Goal: Register for event/course

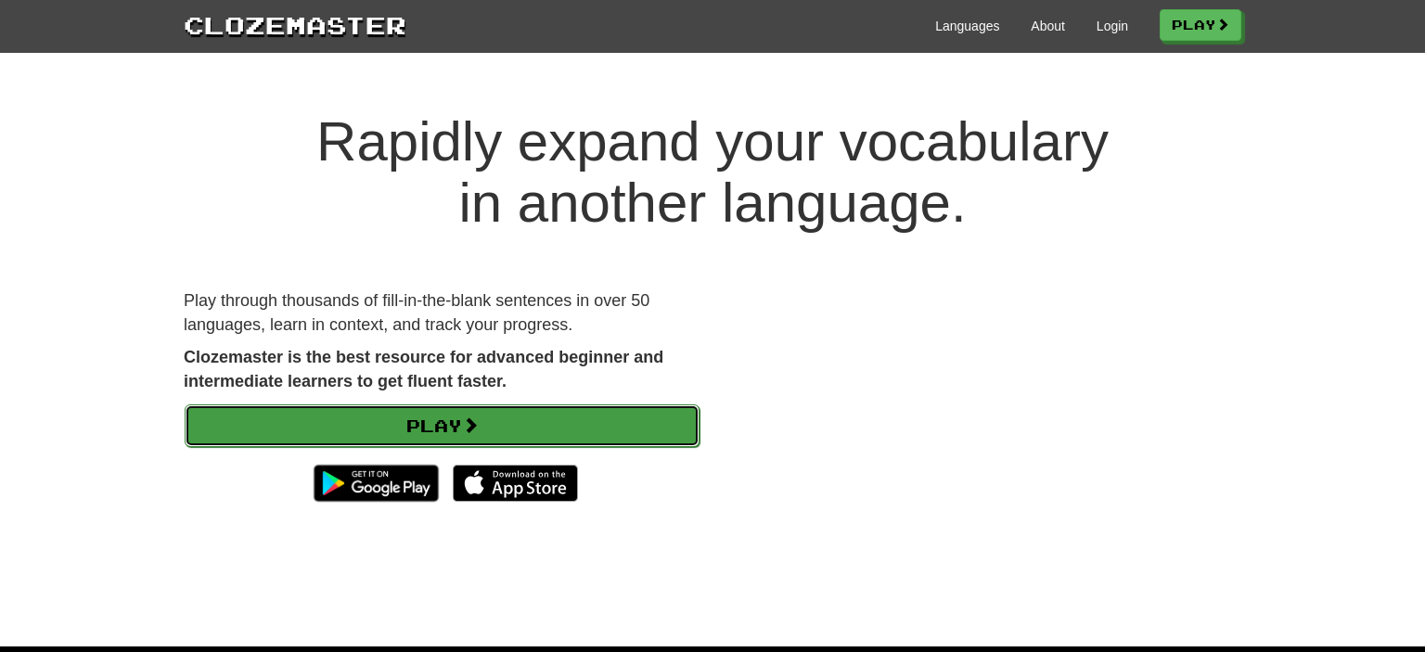
click at [609, 426] on link "Play" at bounding box center [442, 426] width 515 height 43
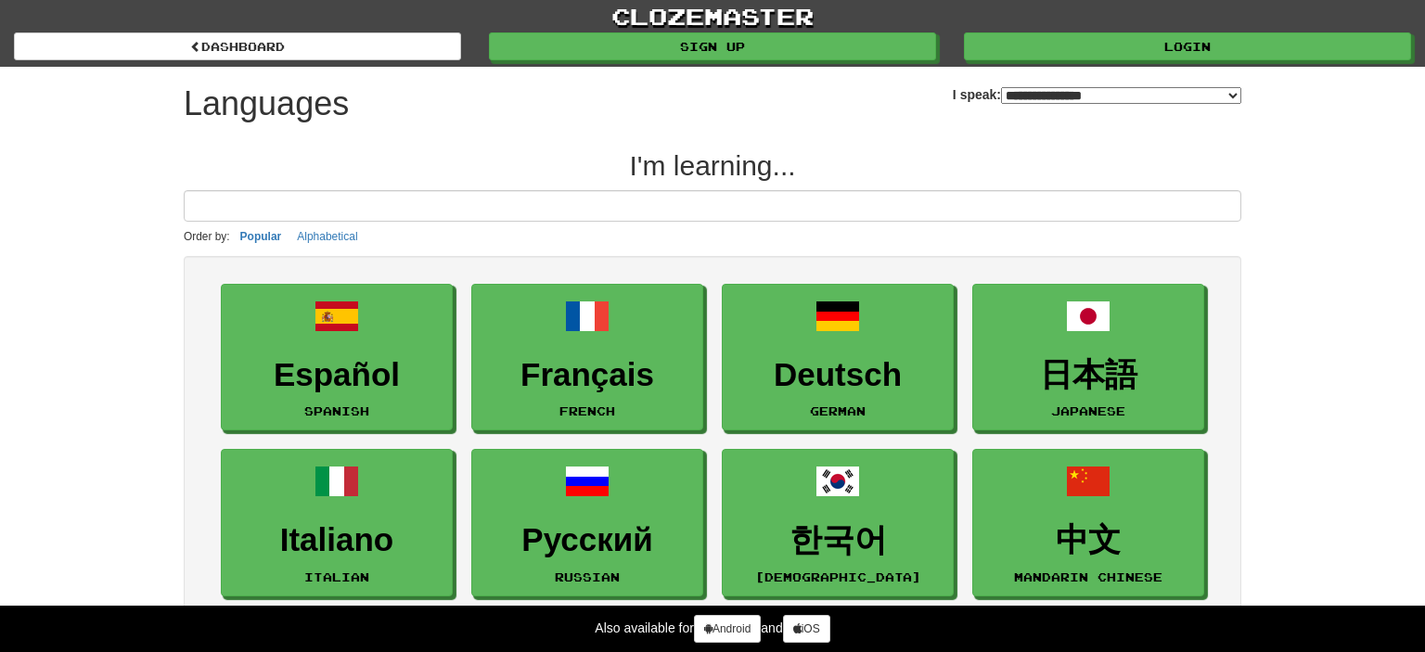
select select "*******"
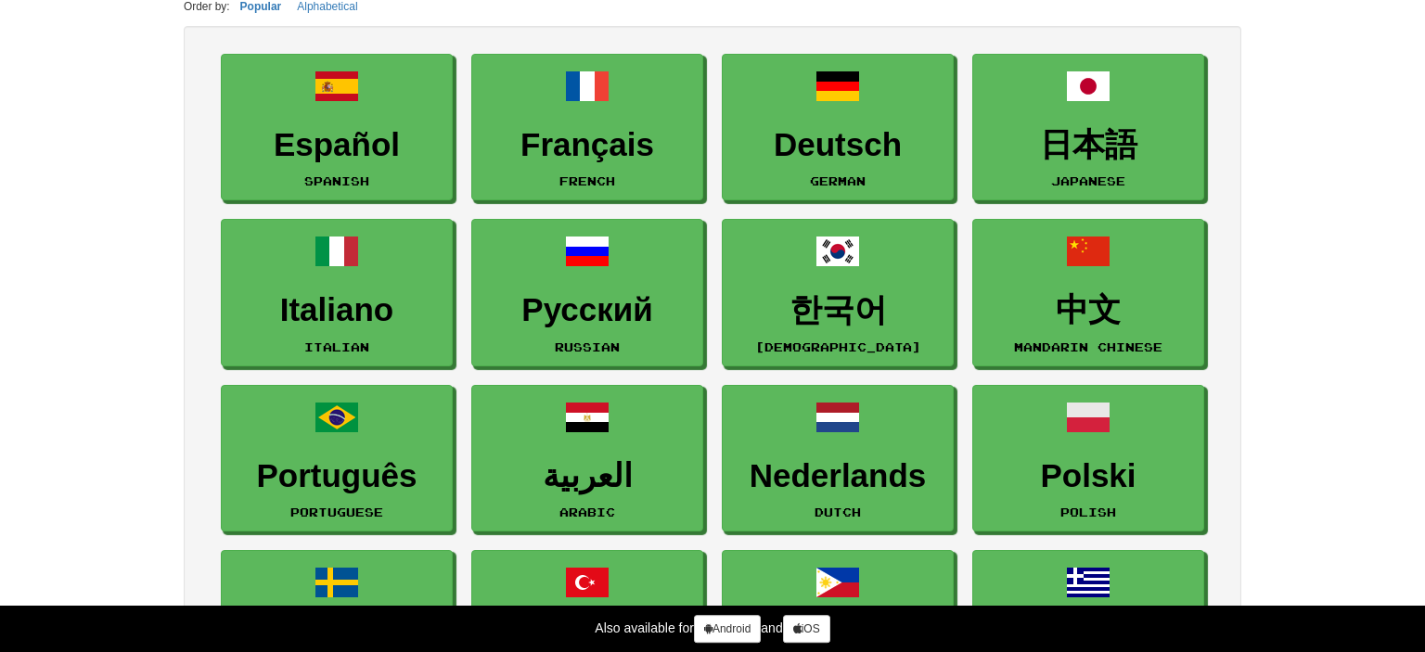
scroll to position [228, 0]
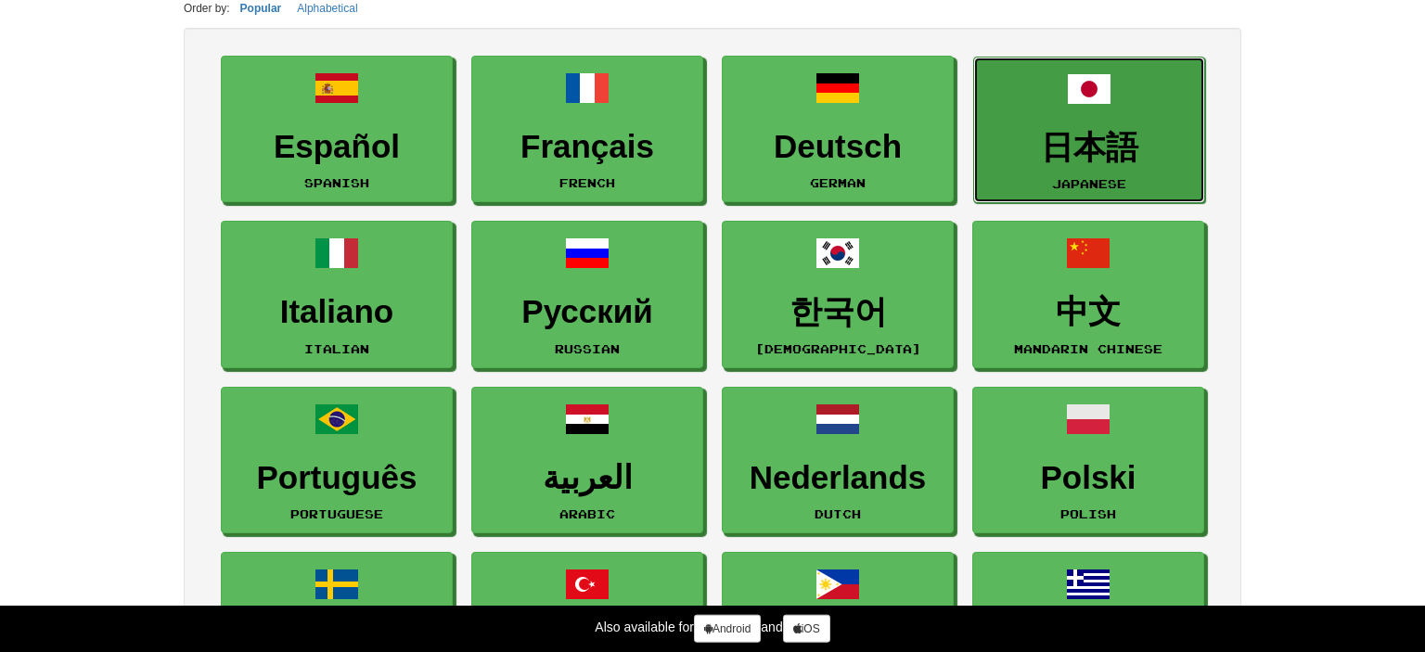
click at [1045, 150] on h3 "日本語" at bounding box center [1090, 148] width 212 height 36
